Goal: Navigation & Orientation: Find specific page/section

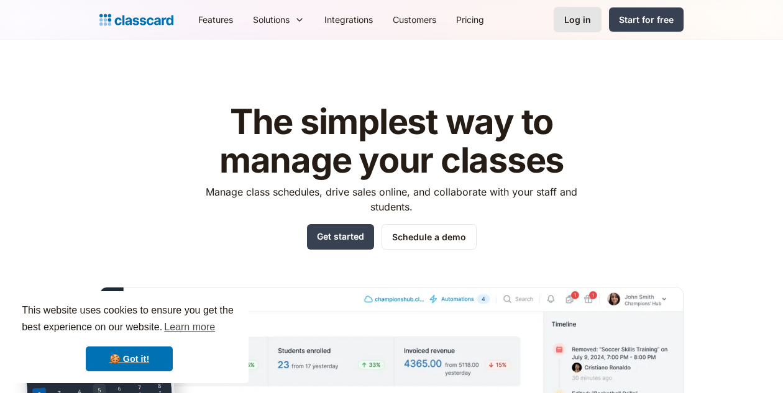
click at [584, 15] on div "Log in" at bounding box center [577, 19] width 27 height 13
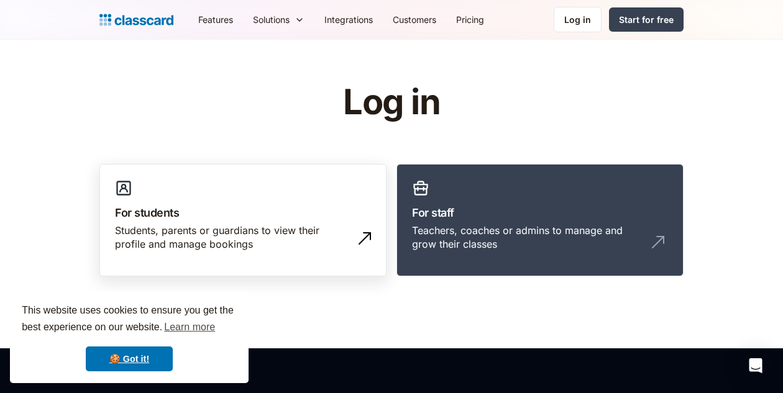
scroll to position [28, 0]
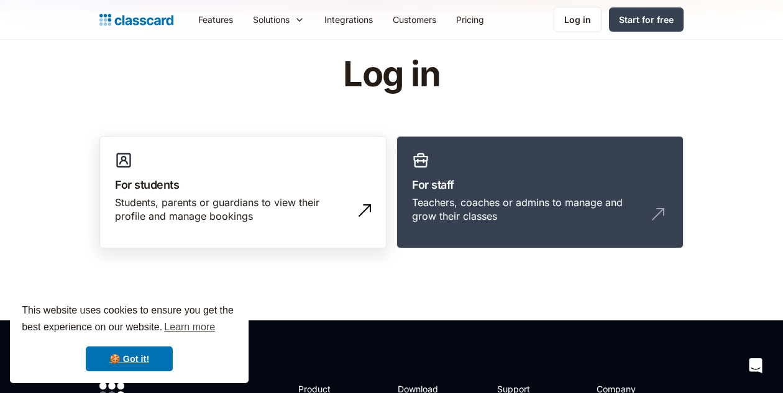
click at [324, 206] on div "Students, parents or guardians to view their profile and manage bookings" at bounding box center [230, 210] width 231 height 28
